Goal: Find specific page/section: Find specific page/section

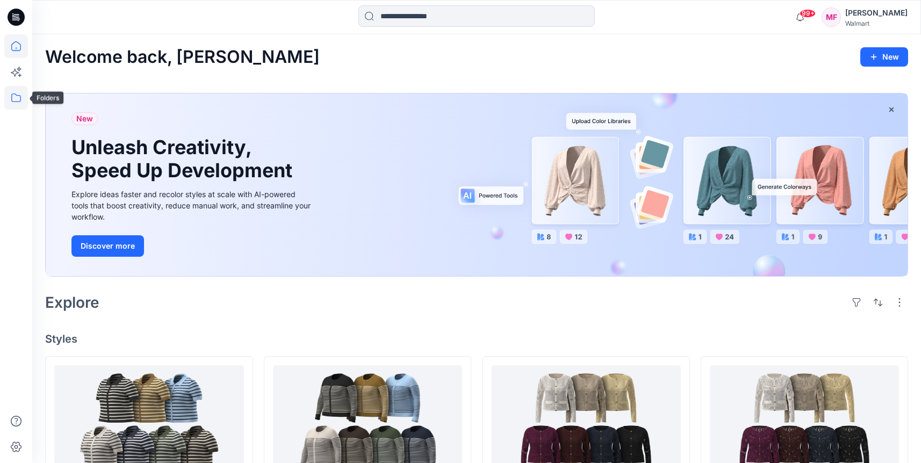
click at [10, 92] on icon at bounding box center [16, 98] width 24 height 24
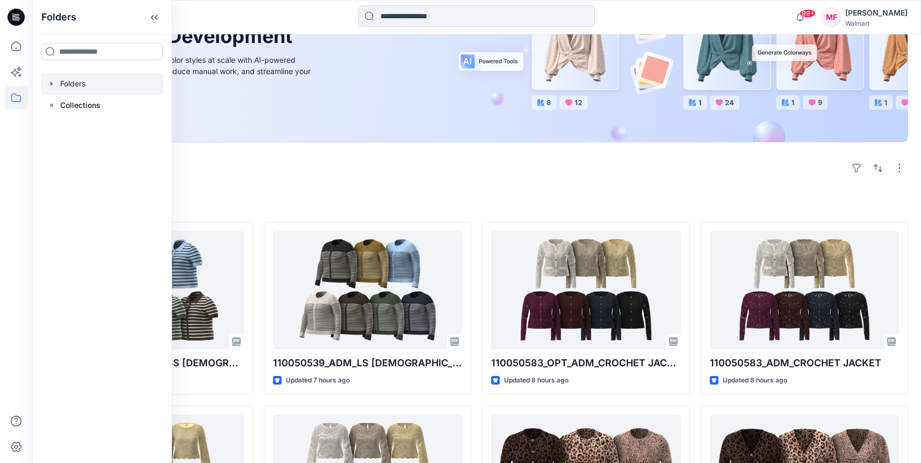
click at [97, 90] on div at bounding box center [102, 83] width 123 height 21
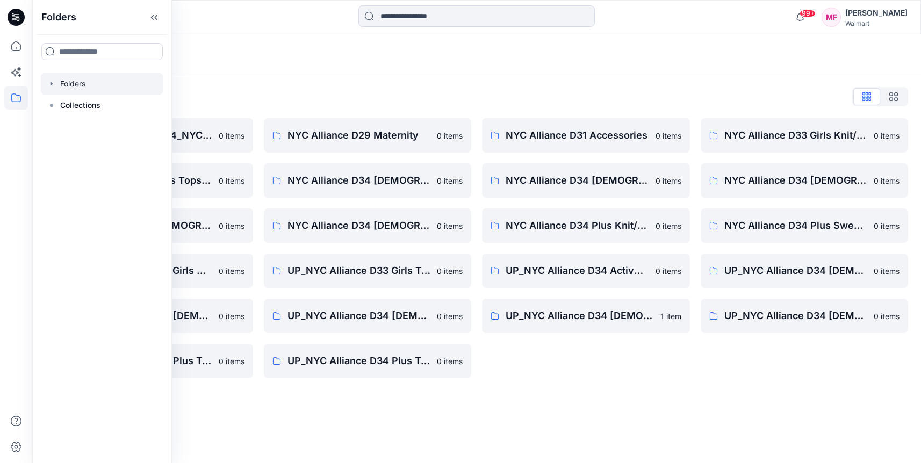
click at [53, 80] on icon "button" at bounding box center [51, 84] width 9 height 9
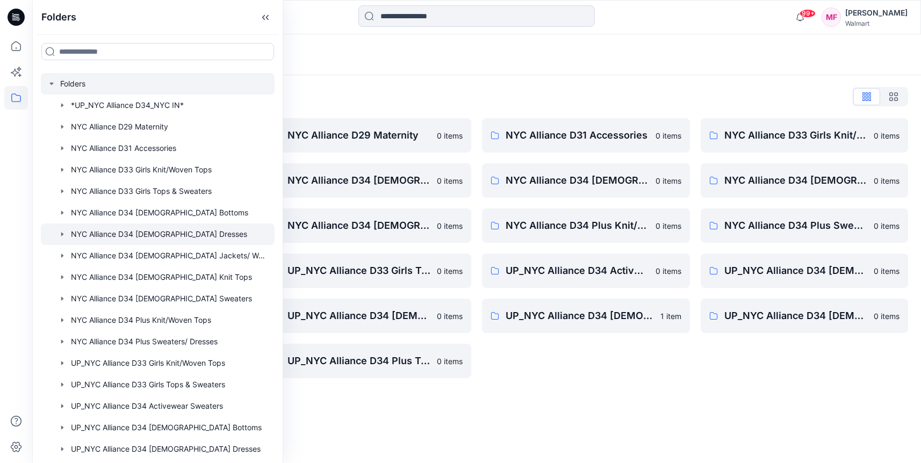
scroll to position [126, 0]
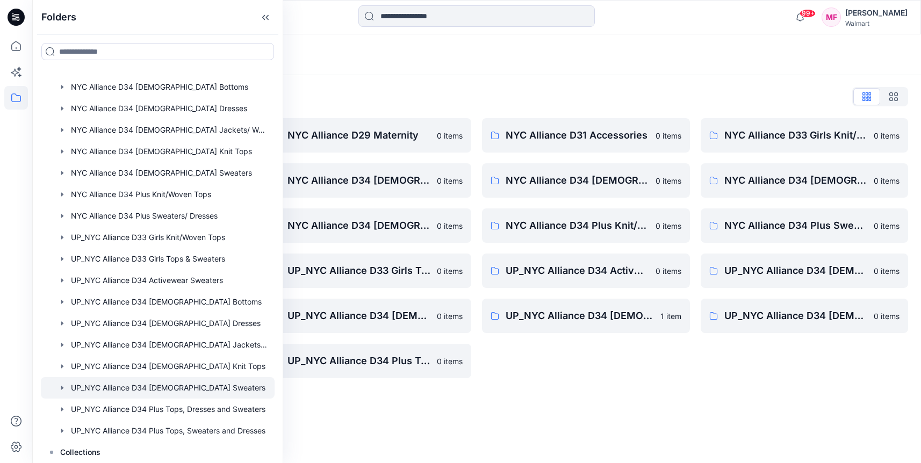
click at [217, 387] on div at bounding box center [158, 387] width 234 height 21
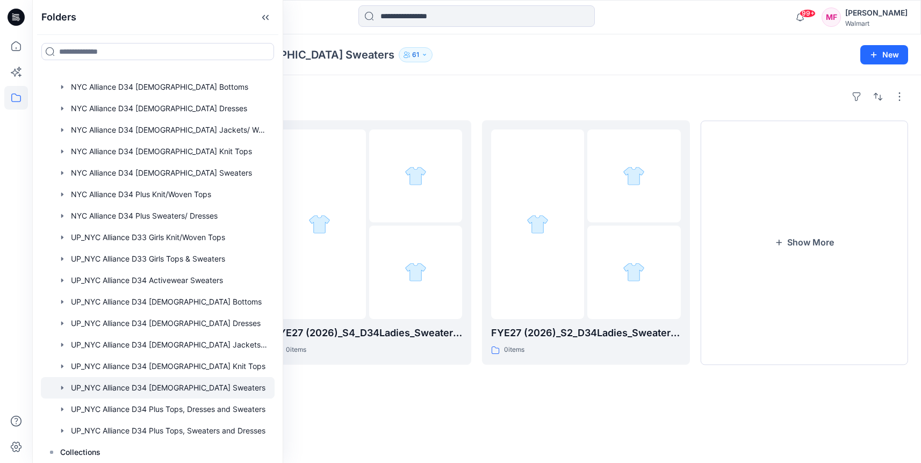
click at [583, 92] on div "Folders" at bounding box center [476, 96] width 863 height 17
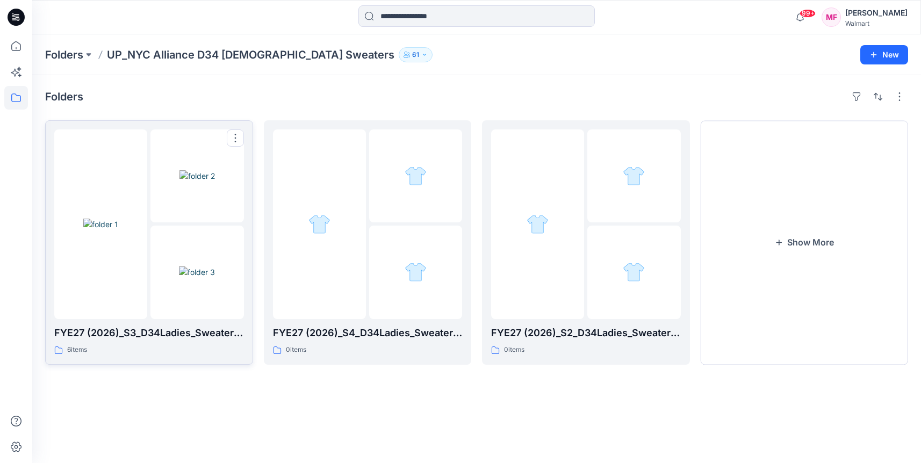
click at [118, 219] on img at bounding box center [100, 224] width 35 height 11
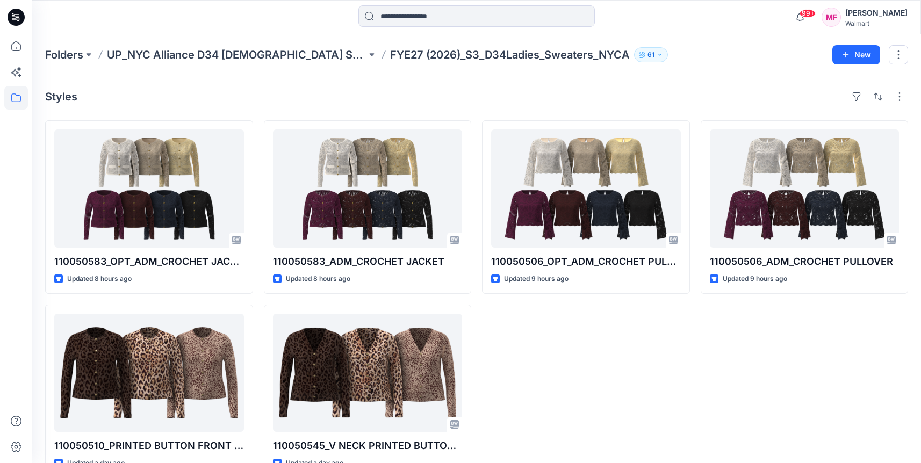
scroll to position [27, 0]
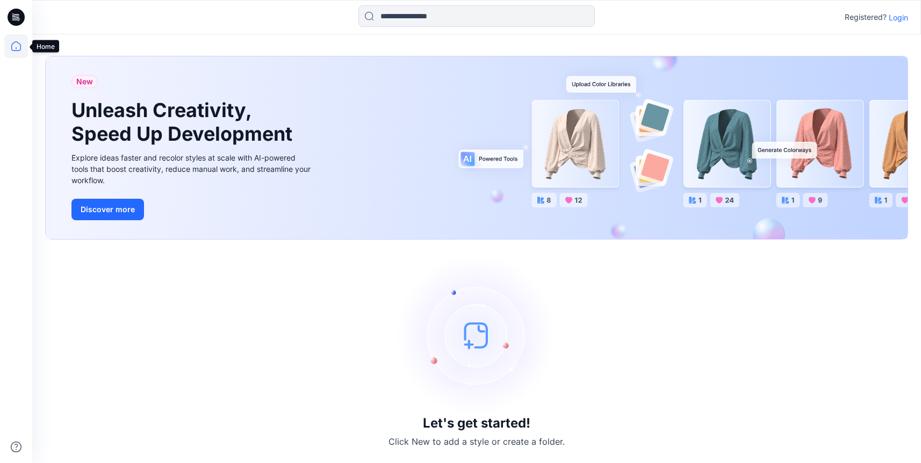
click at [16, 44] on icon at bounding box center [16, 46] width 24 height 24
click at [896, 19] on p "Login" at bounding box center [898, 17] width 19 height 11
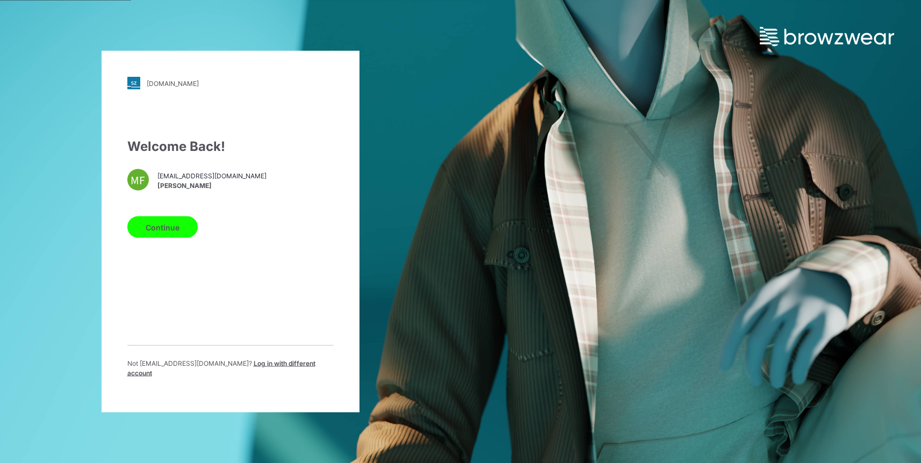
click at [168, 218] on button "Continue" at bounding box center [162, 227] width 70 height 21
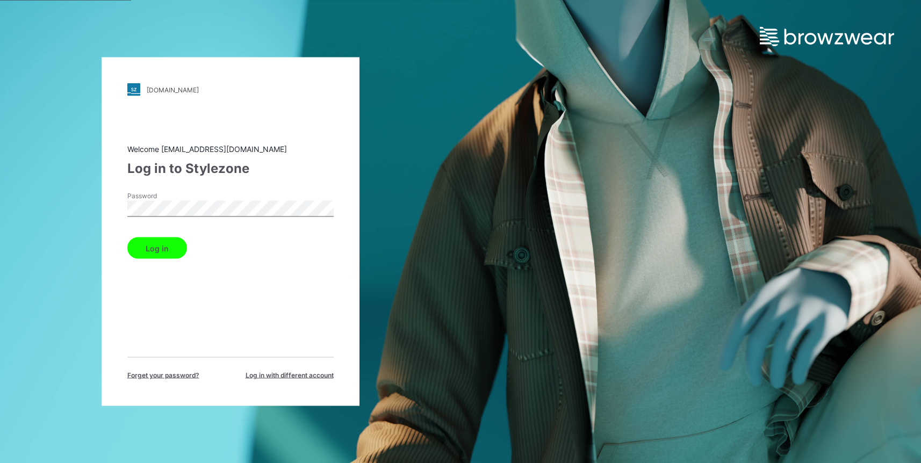
click at [162, 253] on button "Log in" at bounding box center [157, 248] width 60 height 21
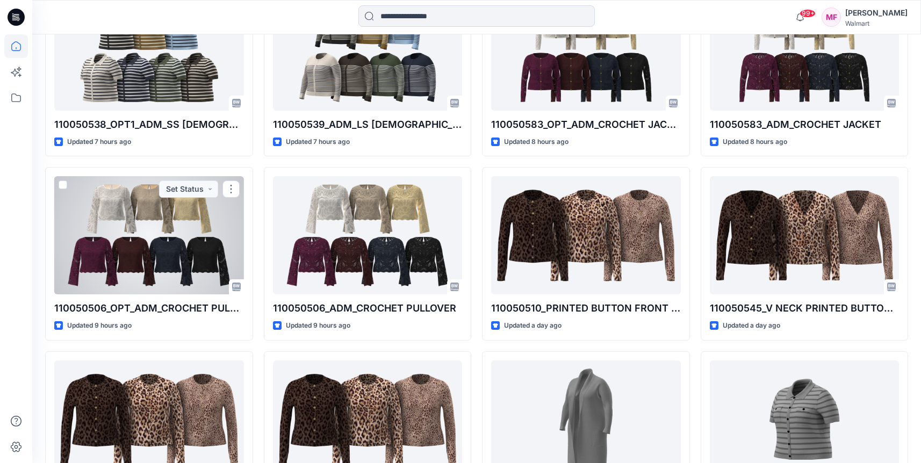
click at [162, 253] on div at bounding box center [149, 235] width 190 height 118
